Goal: Transaction & Acquisition: Purchase product/service

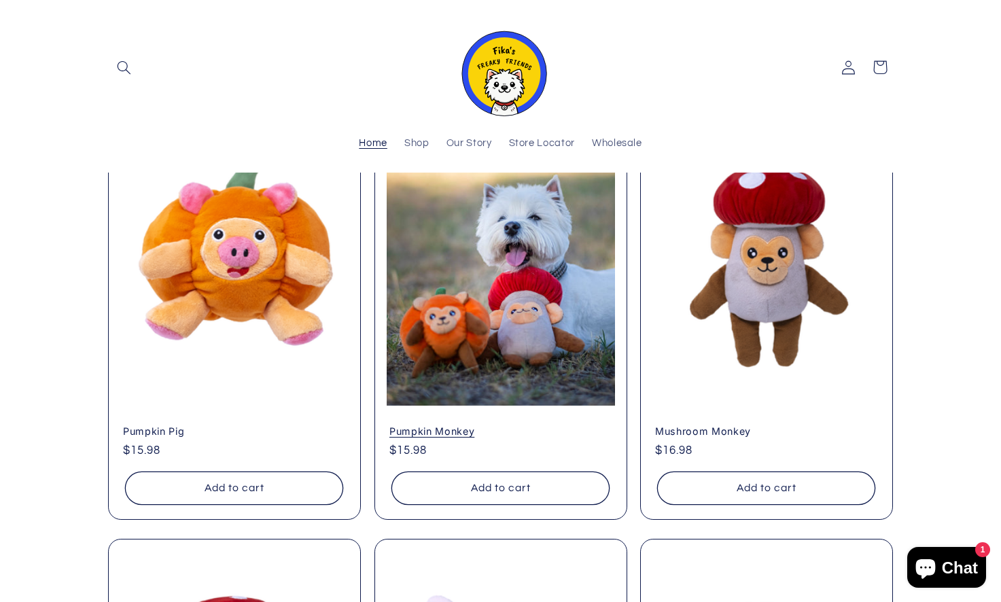
scroll to position [1029, 0]
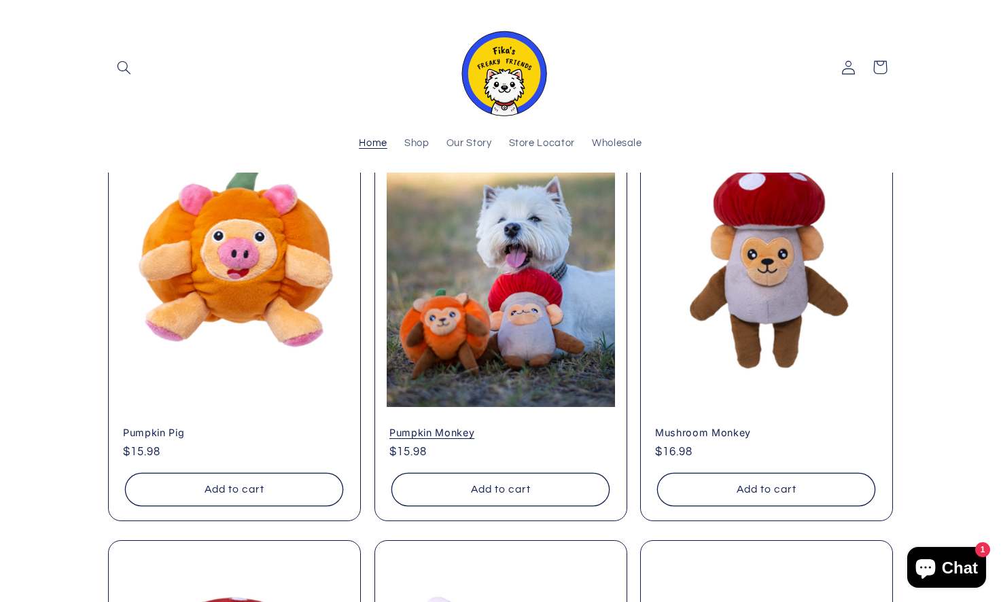
click at [500, 427] on link "Pumpkin Monkey" at bounding box center [501, 433] width 223 height 12
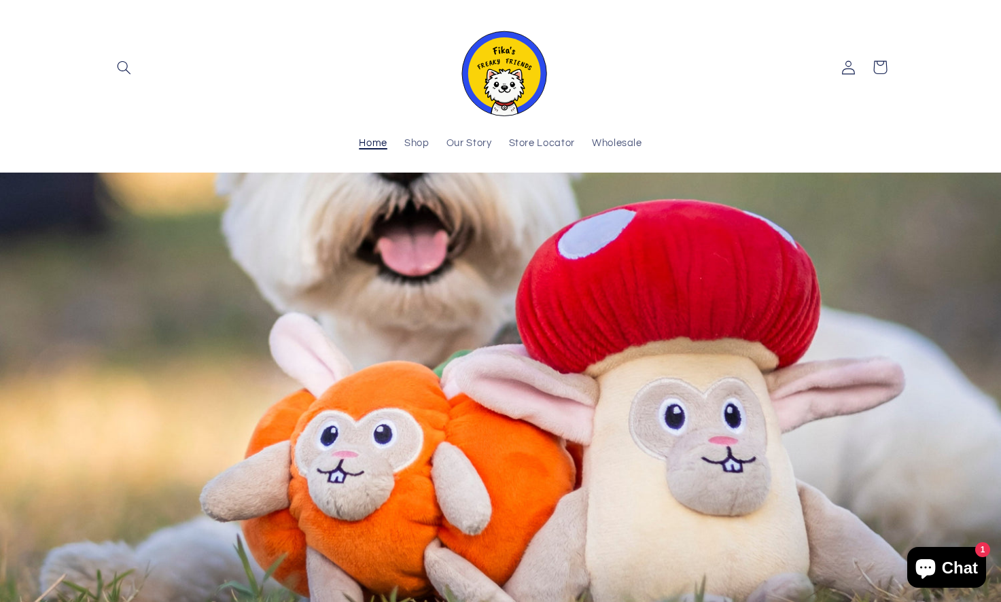
scroll to position [273, 0]
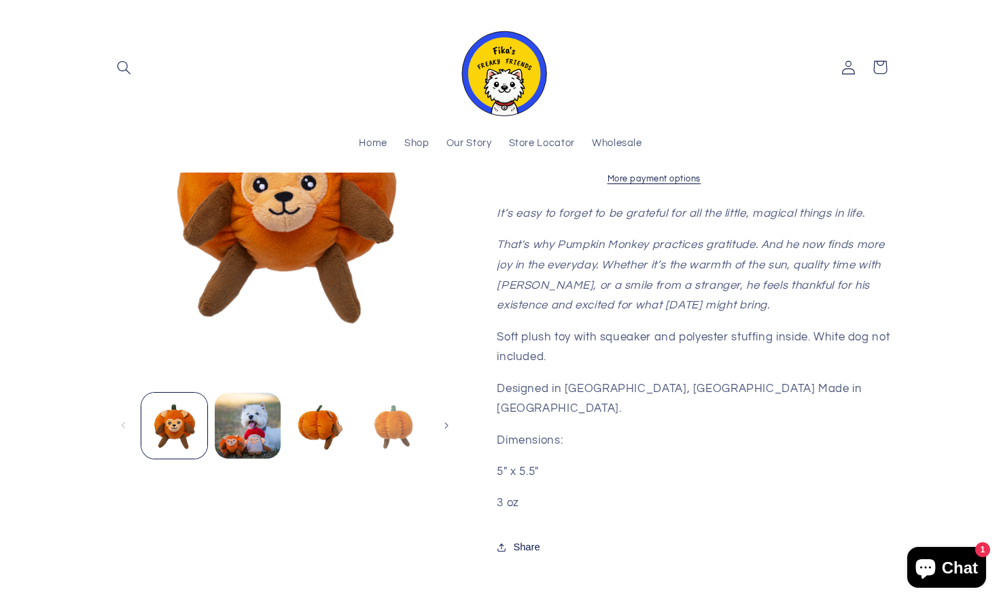
scroll to position [340, 0]
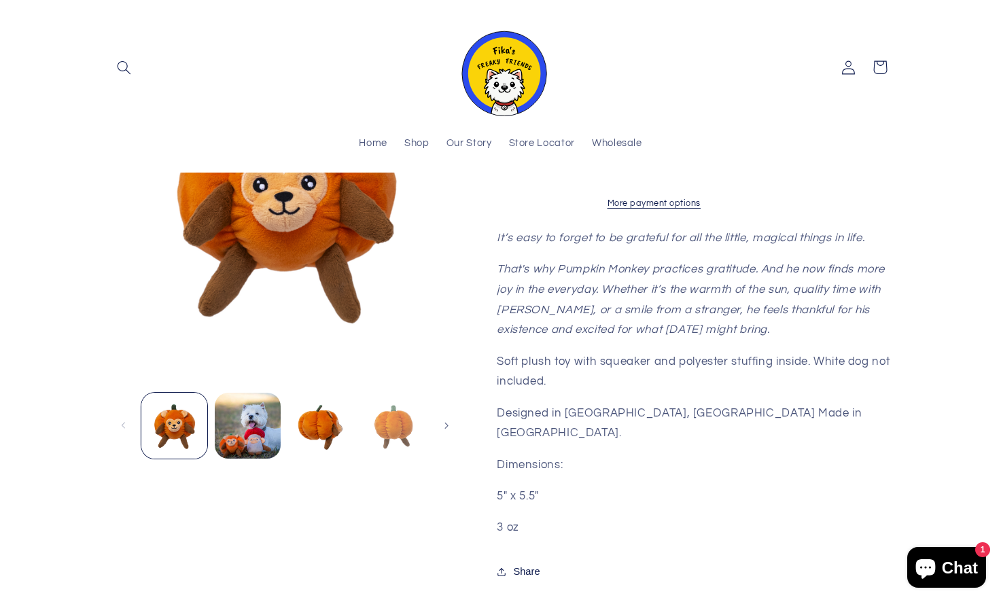
click at [400, 407] on button "Load image 4 in gallery view" at bounding box center [393, 426] width 66 height 66
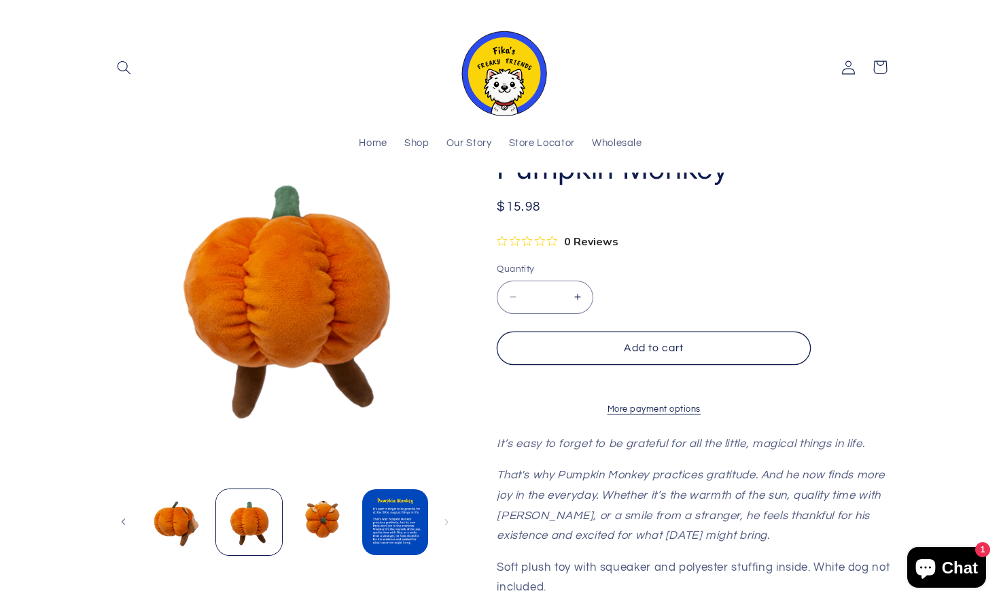
scroll to position [68, 0]
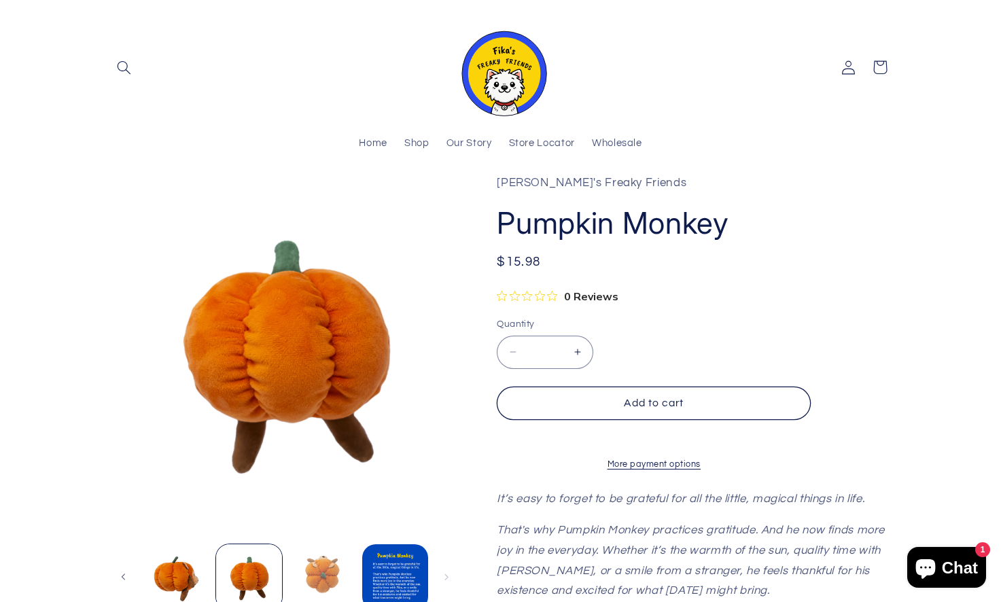
click at [330, 557] on button "Load image 5 in gallery view" at bounding box center [323, 578] width 66 height 66
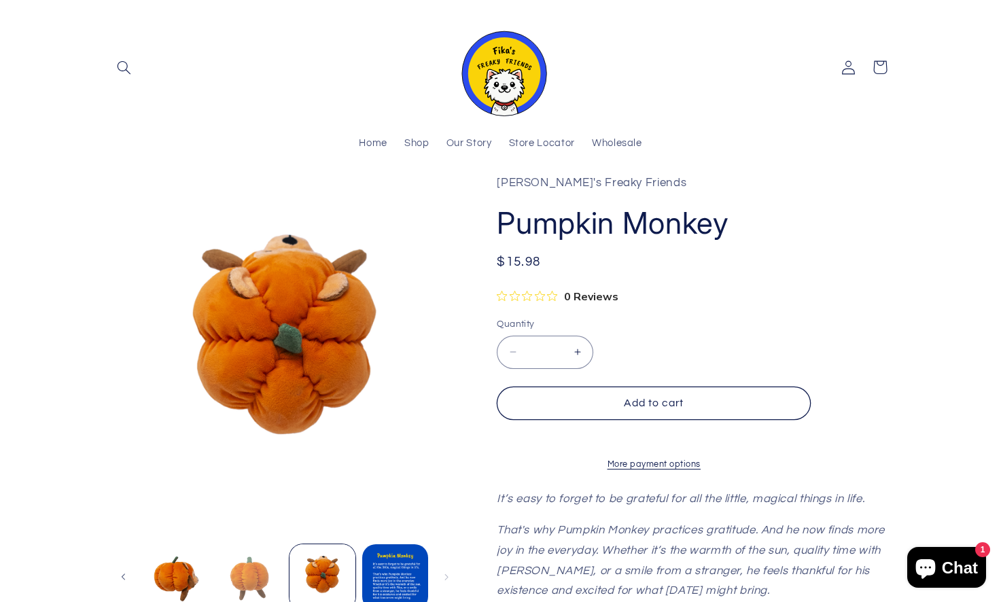
click at [250, 562] on button "Load image 4 in gallery view" at bounding box center [249, 578] width 66 height 66
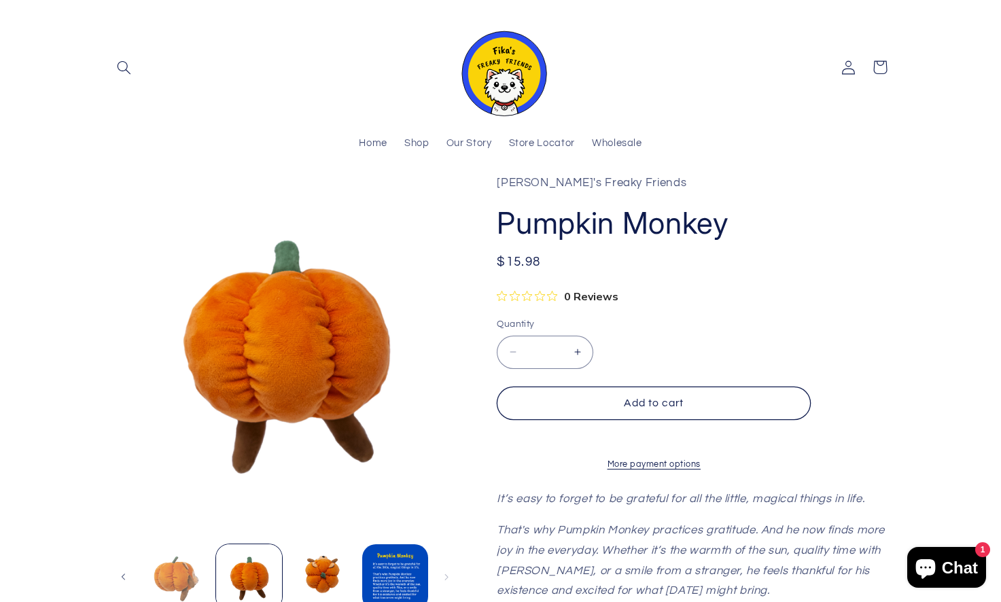
click at [162, 564] on button "Load image 3 in gallery view" at bounding box center [176, 578] width 66 height 66
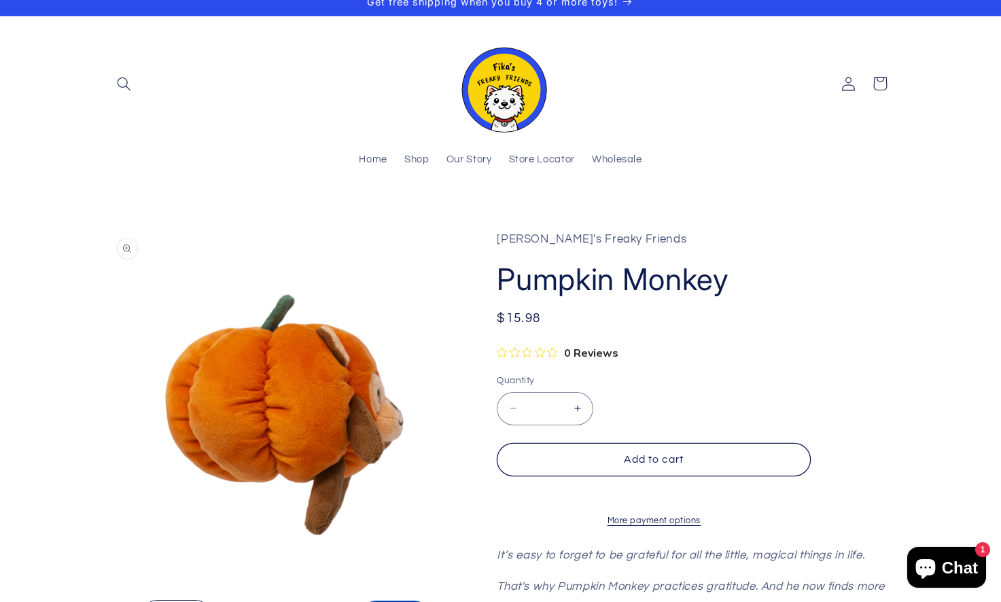
scroll to position [0, 0]
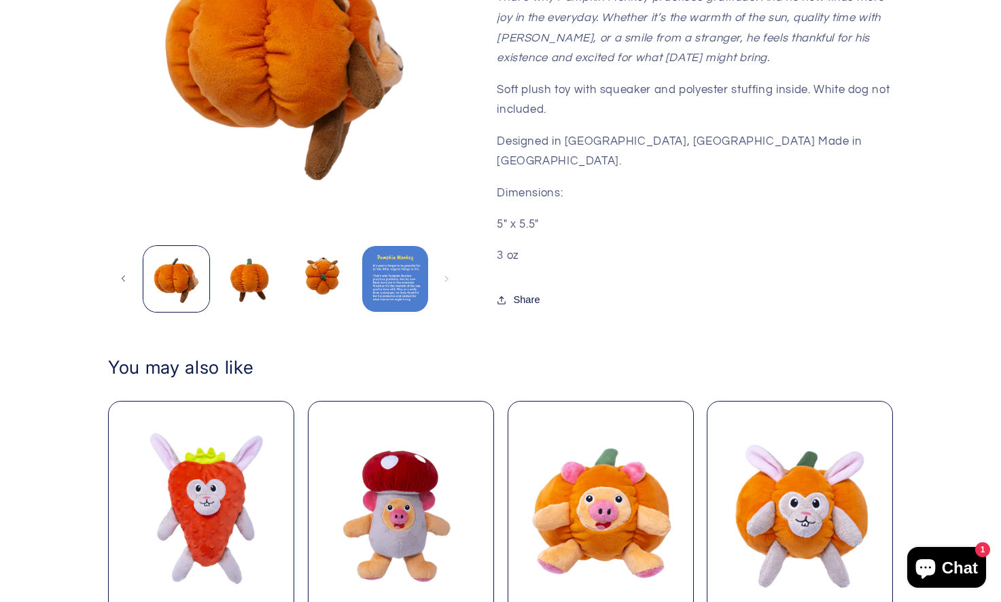
click at [412, 278] on button "Load image 6 in gallery view" at bounding box center [395, 279] width 66 height 66
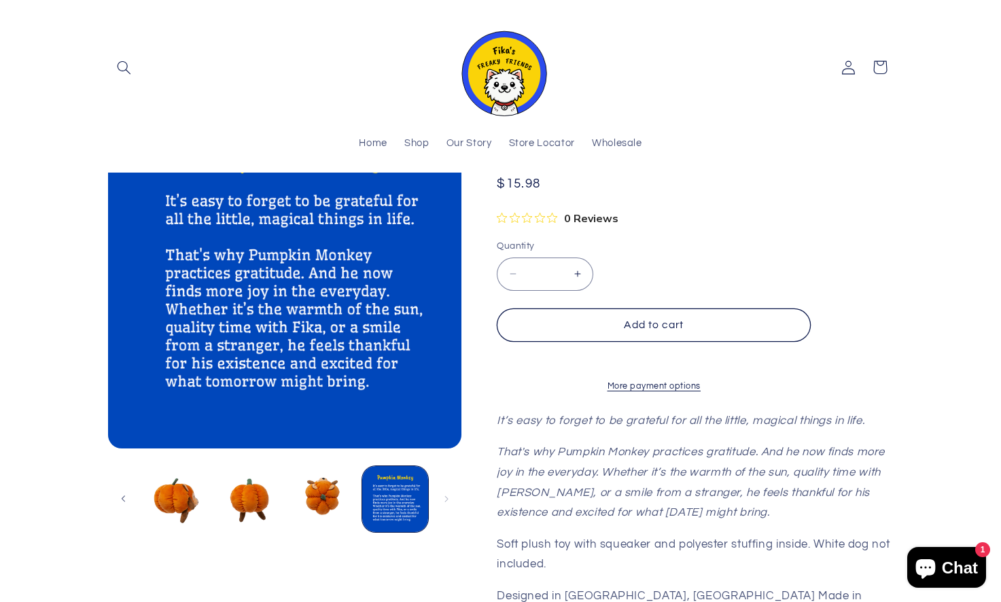
scroll to position [139, 0]
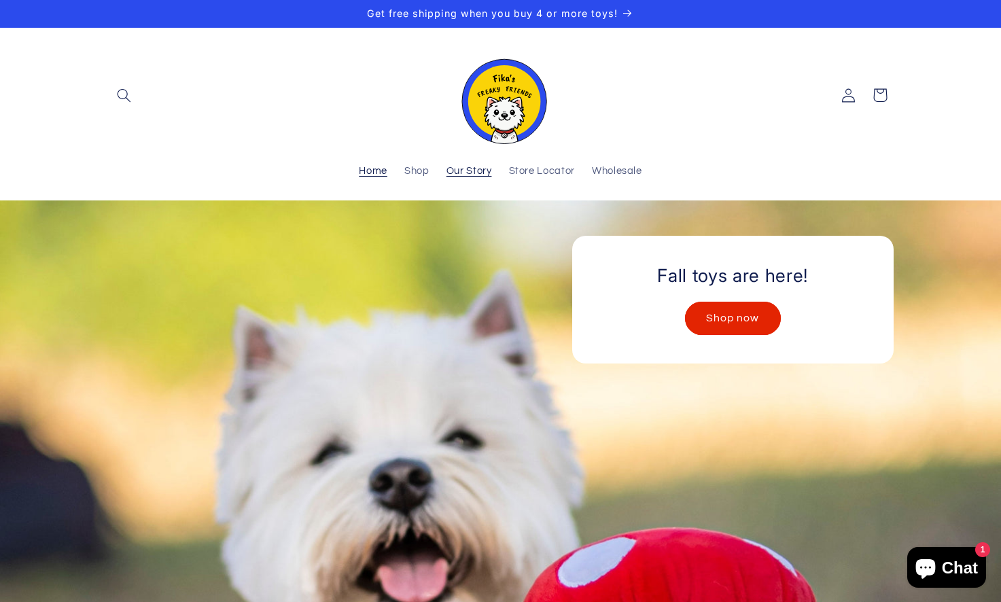
click at [478, 179] on link "Our Story" at bounding box center [469, 172] width 63 height 30
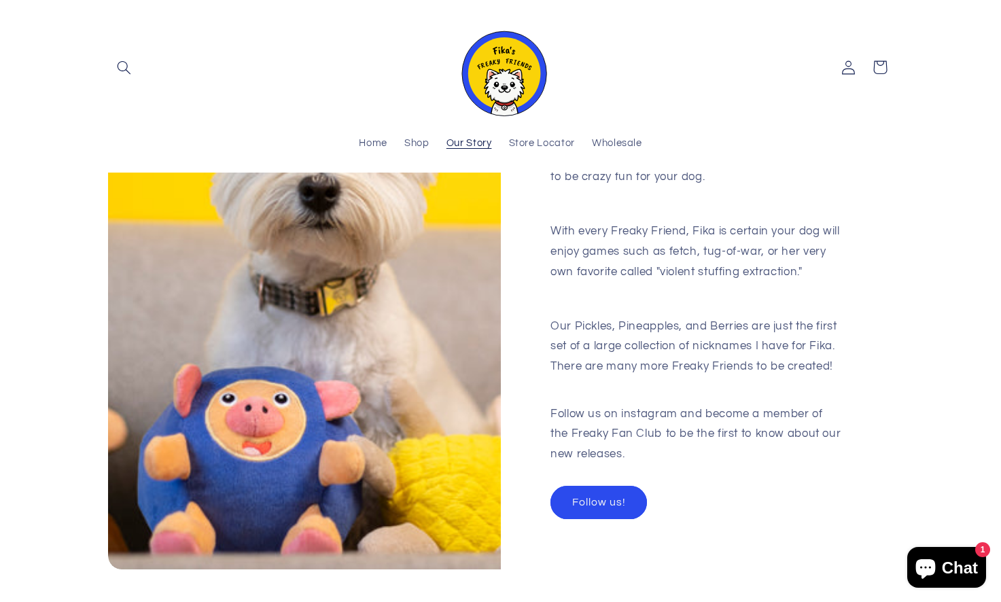
scroll to position [1292, 0]
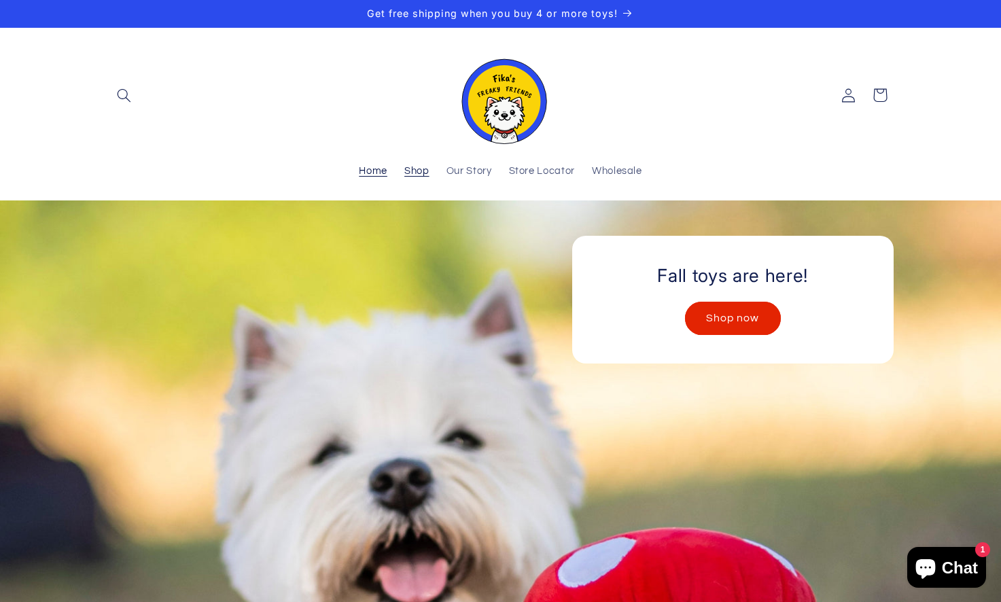
click at [428, 175] on span "Shop" at bounding box center [417, 171] width 25 height 13
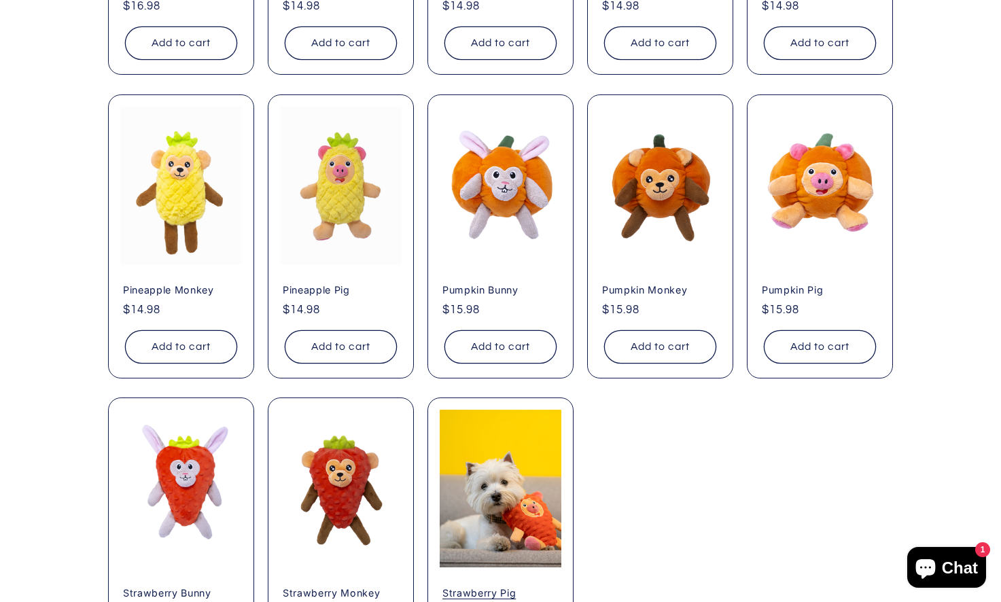
scroll to position [1020, 0]
